Goal: Find specific page/section: Find specific page/section

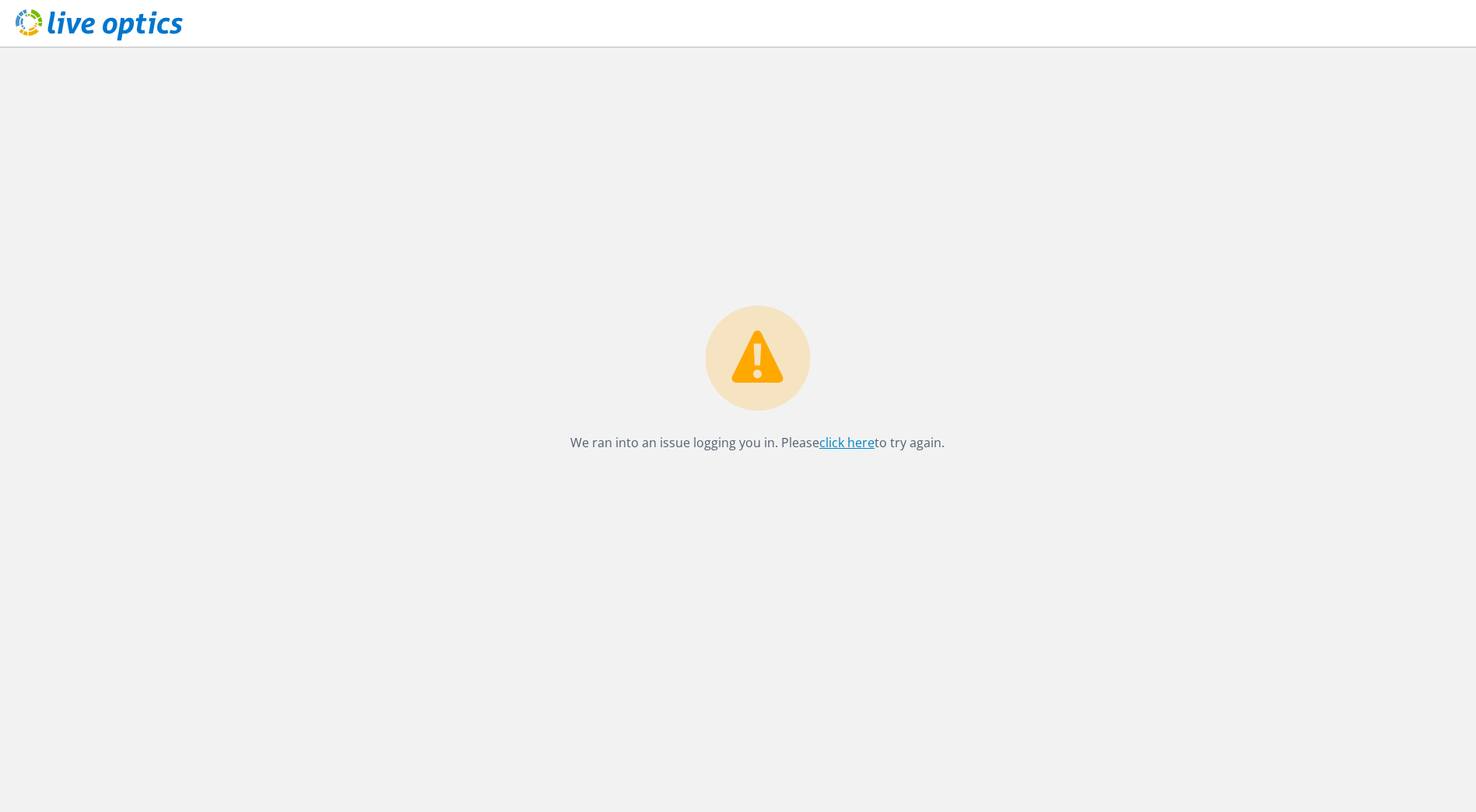
click at [847, 440] on link "click here" at bounding box center [847, 443] width 55 height 17
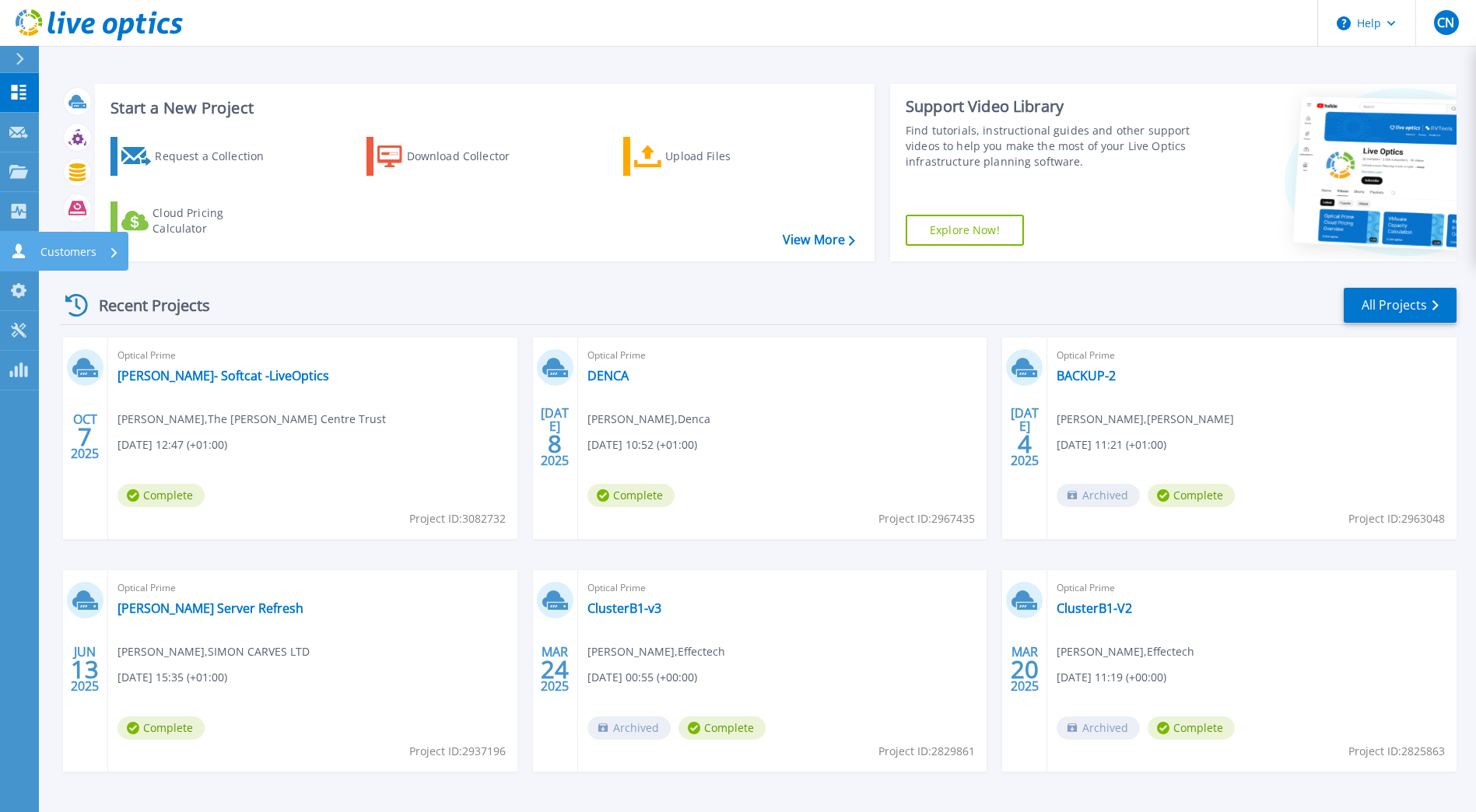
click at [31, 250] on link "Customers Customers" at bounding box center [19, 252] width 39 height 40
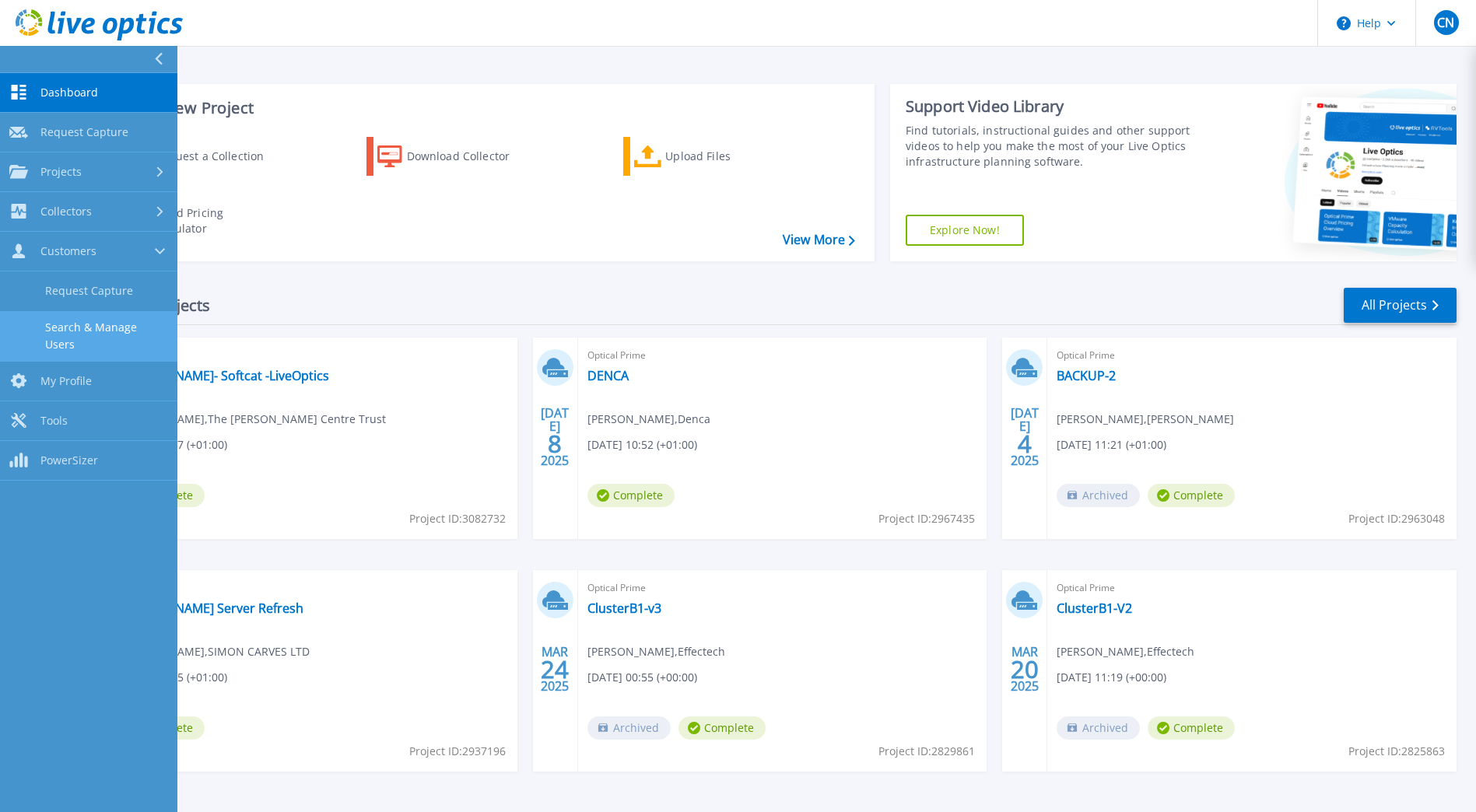
click at [106, 327] on link "Search & Manage Users" at bounding box center [89, 336] width 178 height 50
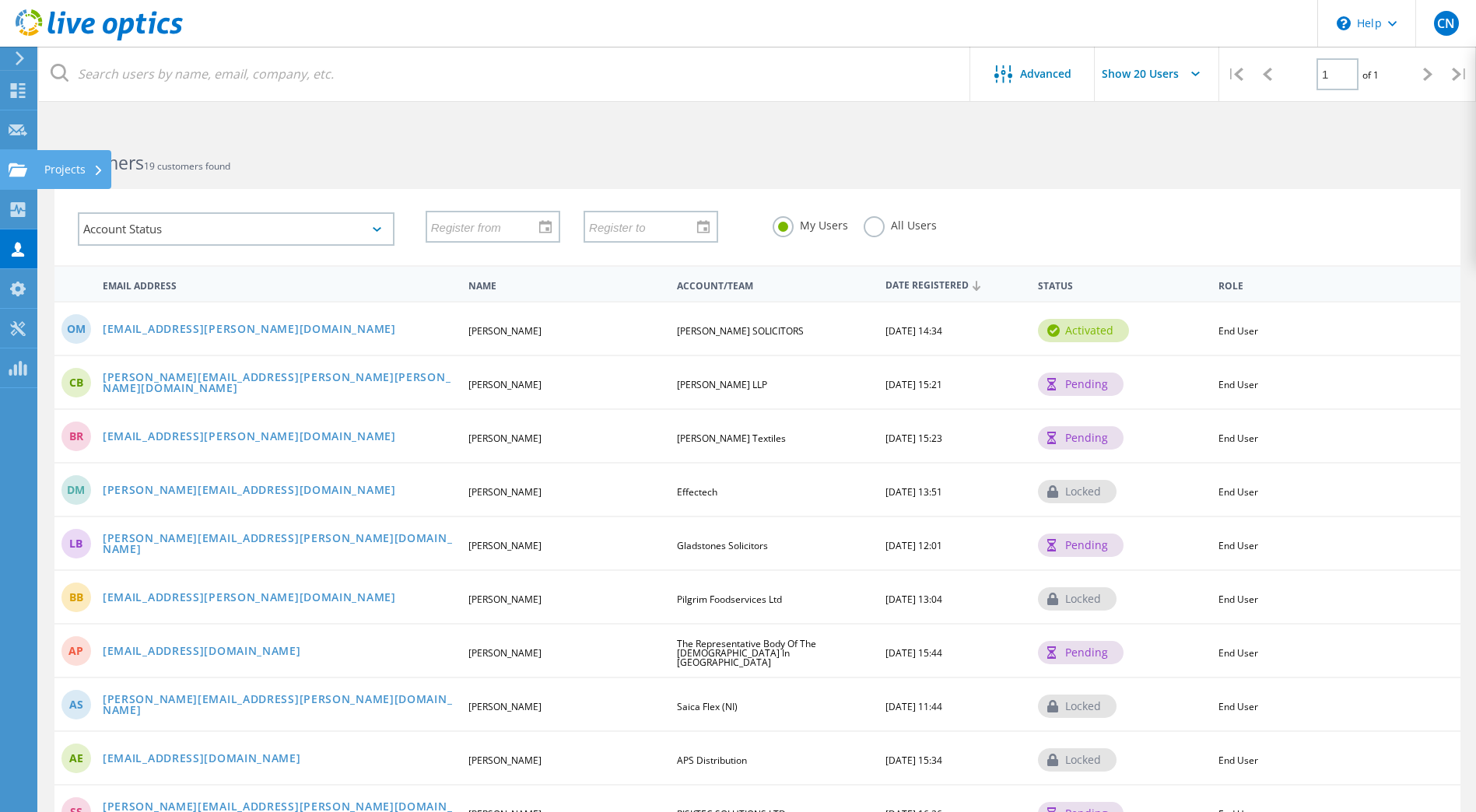
click at [21, 164] on icon at bounding box center [18, 170] width 19 height 15
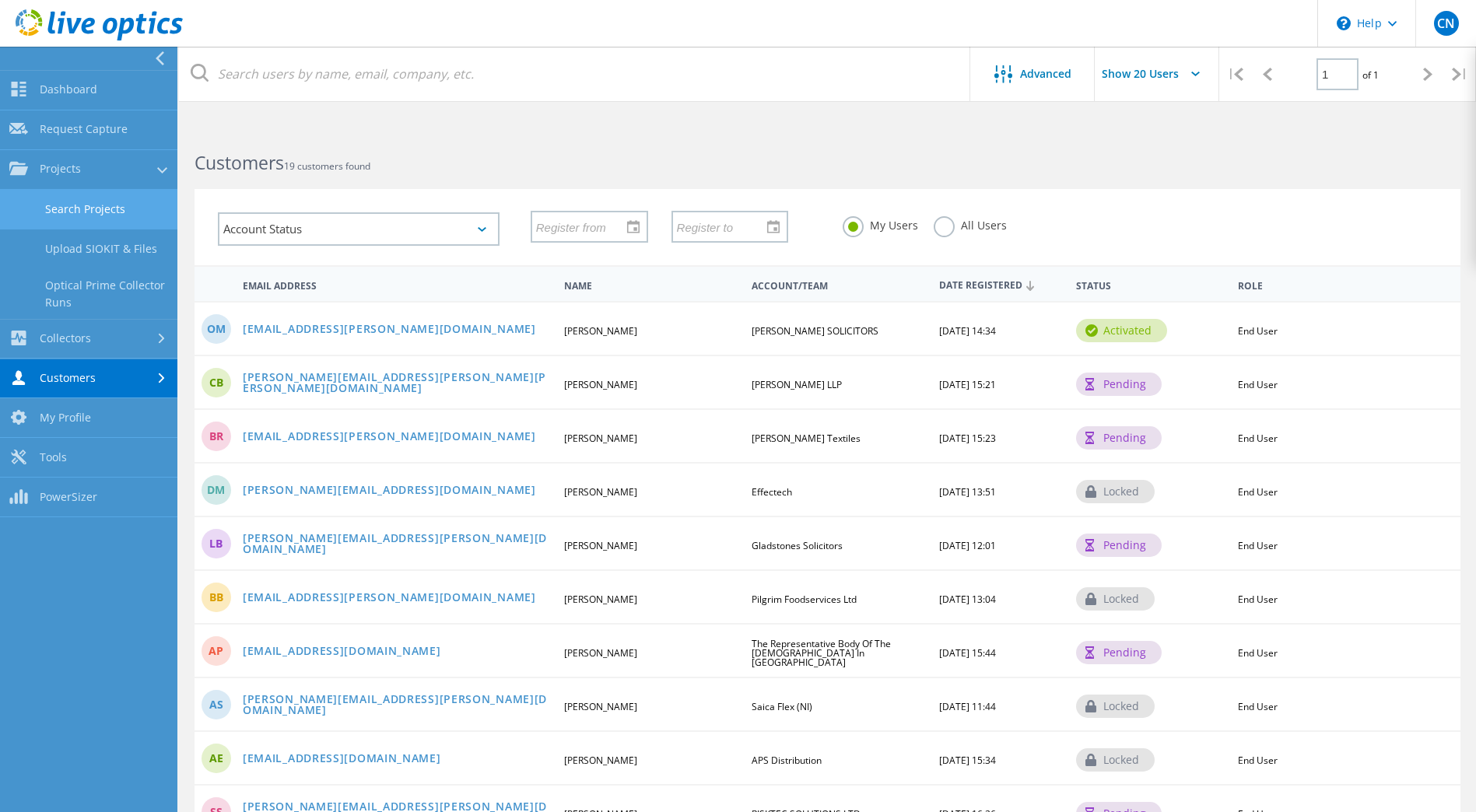
click at [69, 211] on link "Search Projects" at bounding box center [89, 209] width 178 height 40
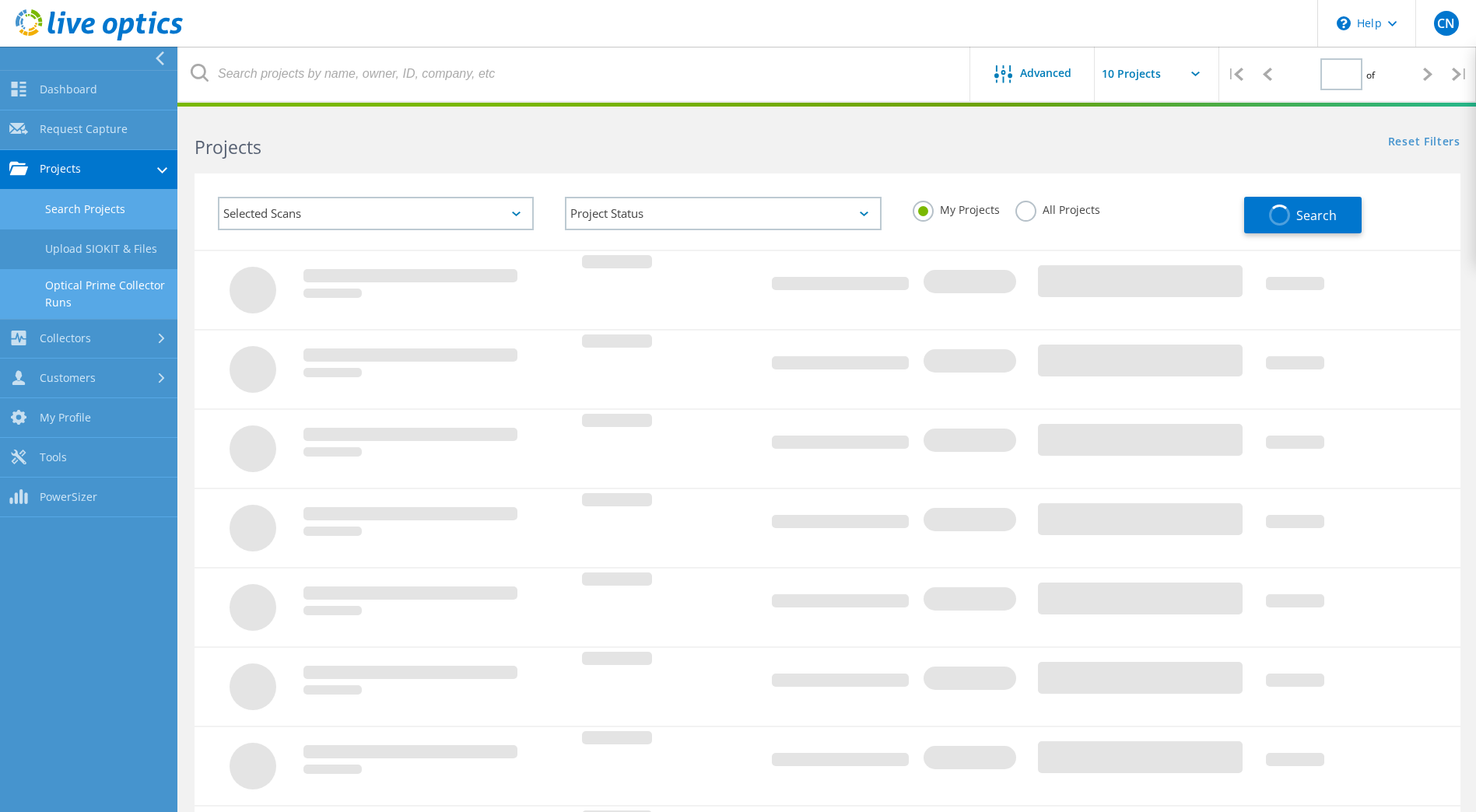
type input "1"
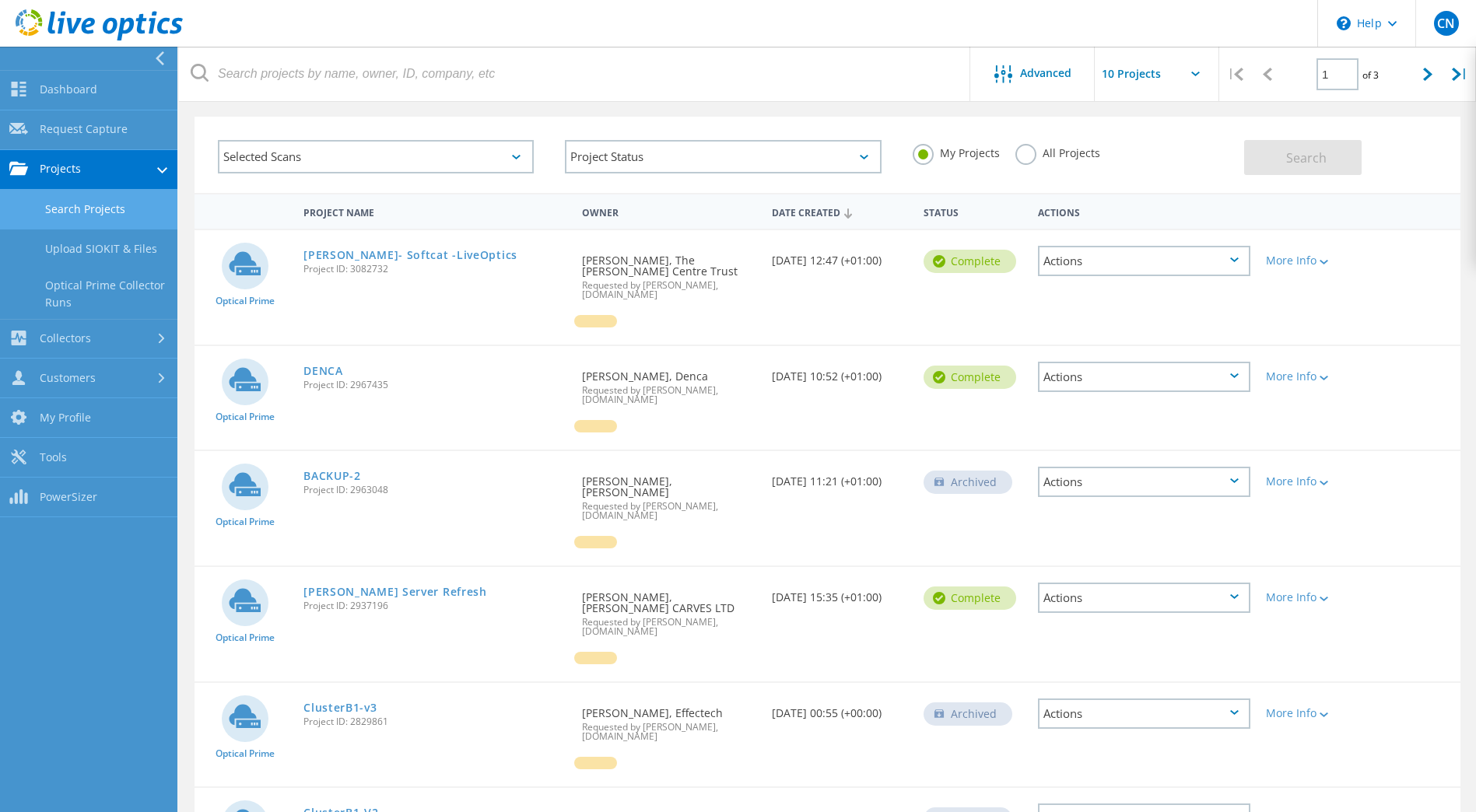
scroll to position [55, 0]
